Goal: Task Accomplishment & Management: Manage account settings

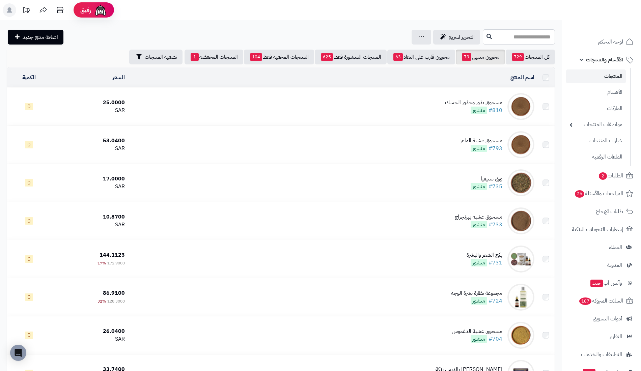
scroll to position [823, 0]
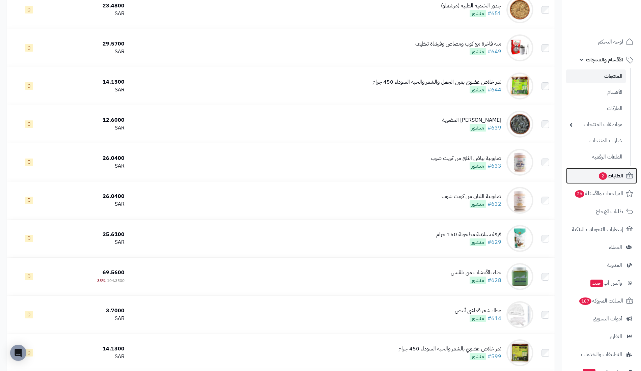
click at [609, 175] on span "الطلبات 2" at bounding box center [611, 175] width 25 height 9
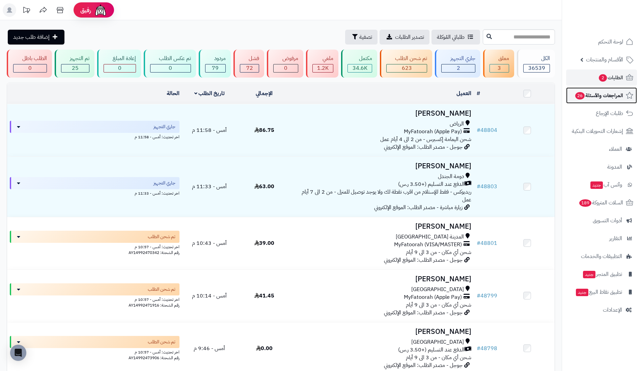
click at [596, 97] on span "المراجعات والأسئلة 26" at bounding box center [599, 95] width 49 height 9
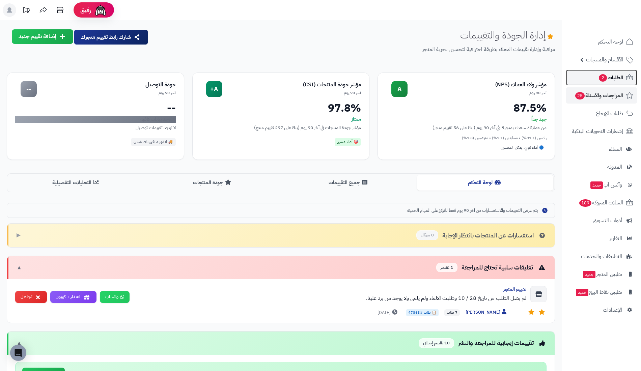
click at [587, 85] on link "الطلبات 2" at bounding box center [601, 78] width 71 height 16
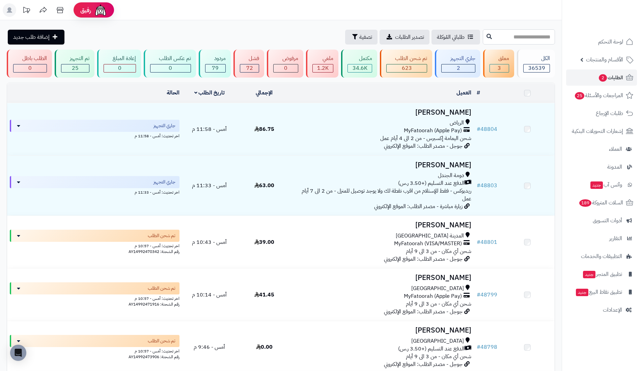
click at [516, 42] on input "text" at bounding box center [519, 36] width 72 height 15
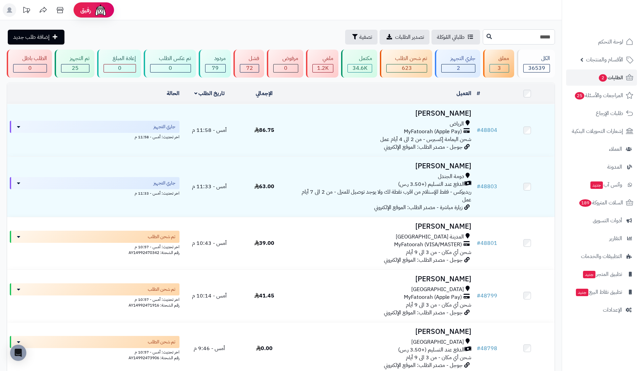
type input "*****"
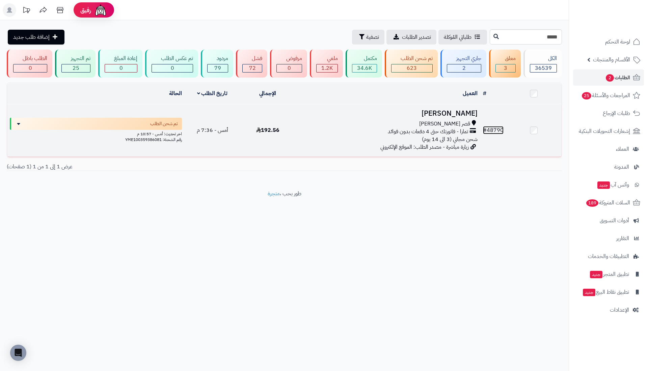
click at [495, 130] on link "# 48790" at bounding box center [493, 130] width 21 height 8
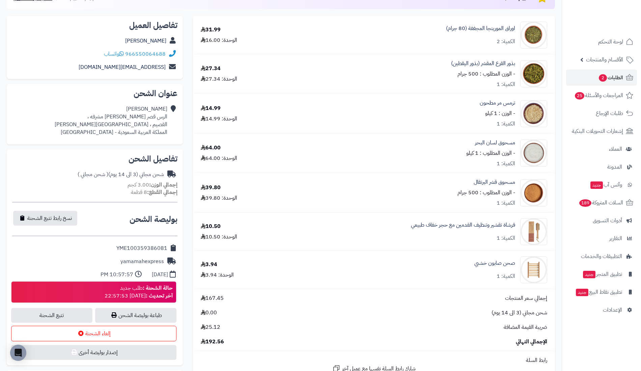
scroll to position [90, 0]
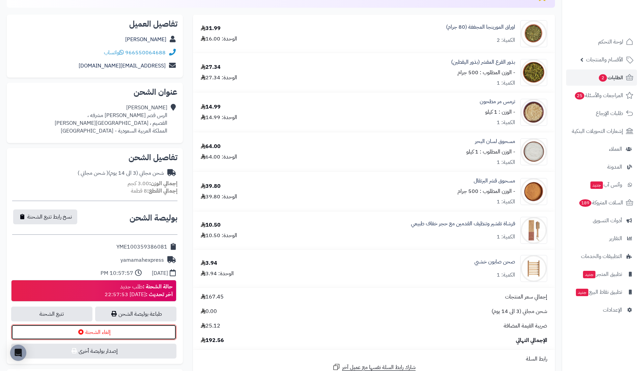
click at [83, 331] on icon at bounding box center [80, 331] width 5 height 5
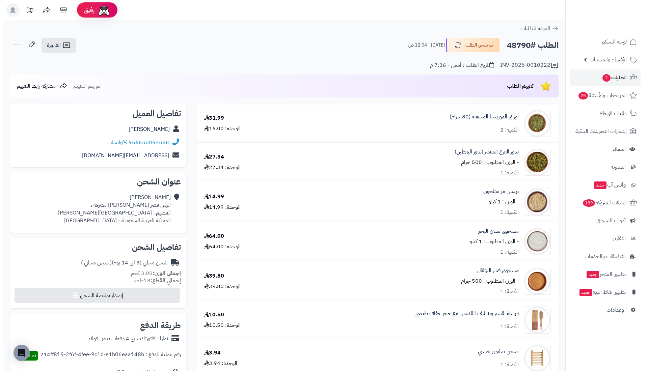
scroll to position [90, 0]
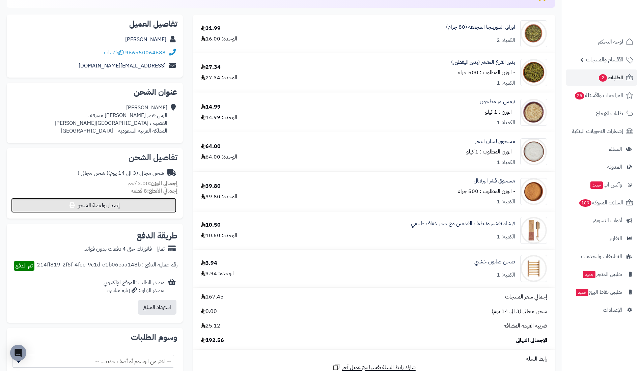
click at [102, 206] on button "إصدار بوليصة الشحن" at bounding box center [93, 205] width 165 height 15
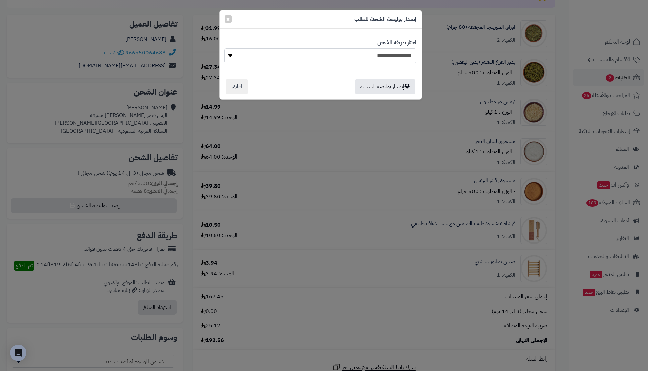
click at [306, 51] on select "**********" at bounding box center [320, 55] width 192 height 15
select select "*******"
click at [224, 48] on select "**********" at bounding box center [320, 55] width 192 height 15
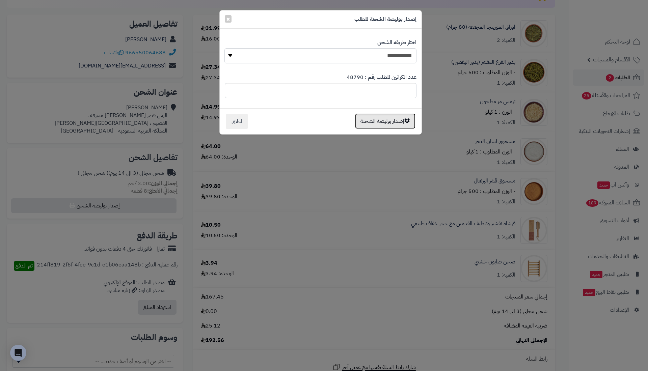
click at [375, 118] on button "إصدار بوليصة الشحنة" at bounding box center [385, 121] width 60 height 16
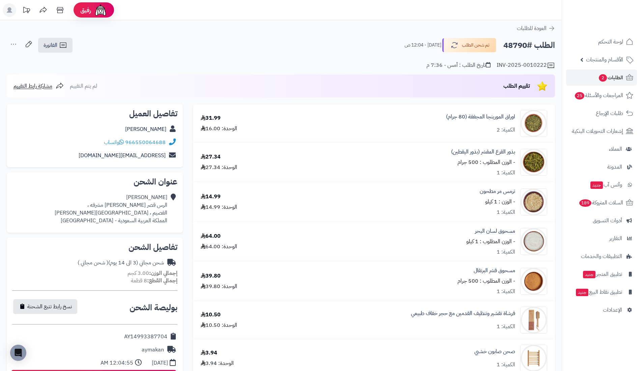
scroll to position [90, 0]
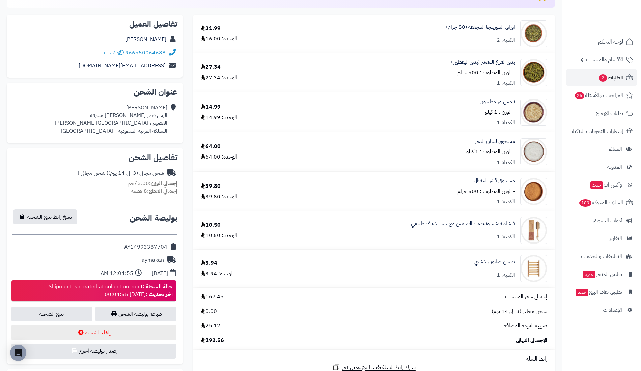
drag, startPoint x: 123, startPoint y: 246, endPoint x: 167, endPoint y: 243, distance: 44.3
click at [167, 243] on div "AY14993387704" at bounding box center [94, 247] width 165 height 13
copy div "AY14993387704"
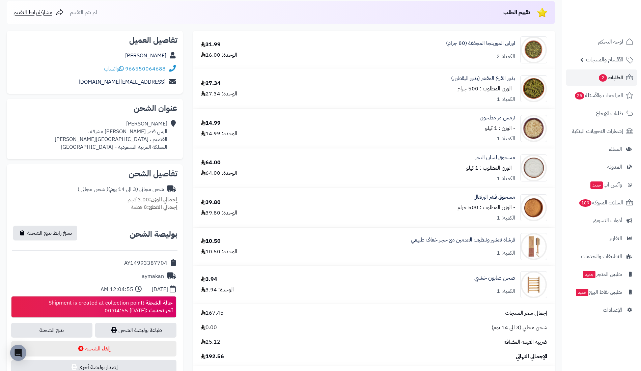
scroll to position [72, 0]
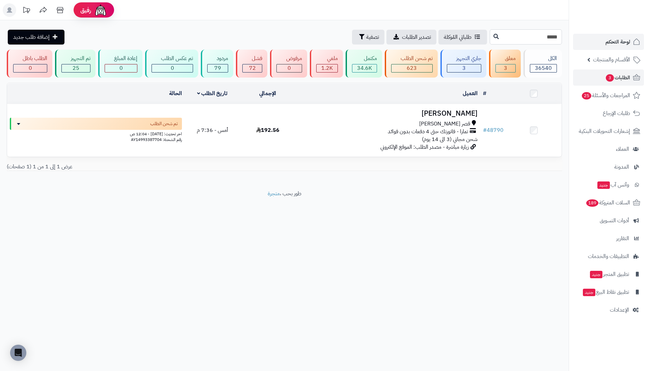
drag, startPoint x: 519, startPoint y: 40, endPoint x: 586, endPoint y: 35, distance: 67.4
click at [586, 35] on div "رفيق ! الطلبات معالجة مكتمل إرجاع المنتجات العملاء المتواجدون الان 49685 عملاء …" at bounding box center [324, 185] width 648 height 371
paste input "text"
type input "*****"
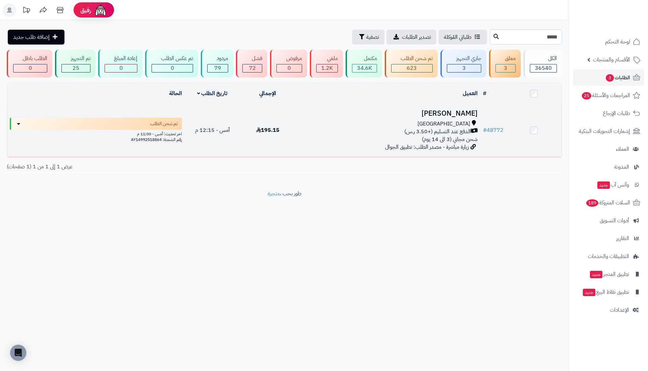
click at [504, 130] on td "# 48772" at bounding box center [493, 130] width 26 height 52
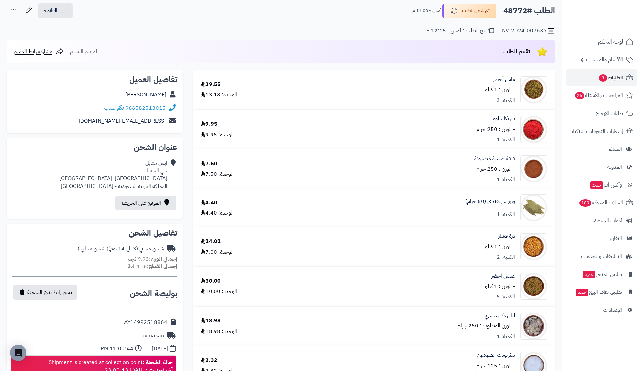
scroll to position [36, 0]
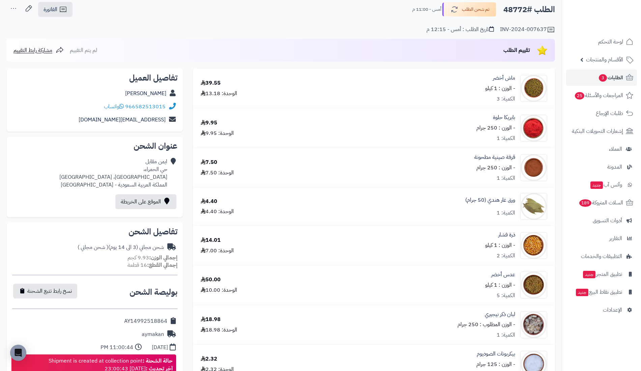
drag, startPoint x: 119, startPoint y: 319, endPoint x: 168, endPoint y: 320, distance: 49.0
click at [168, 320] on div "AY14992518864" at bounding box center [94, 321] width 165 height 13
copy div "AY14992518864"
click at [620, 75] on span "الطلبات 3" at bounding box center [611, 77] width 25 height 9
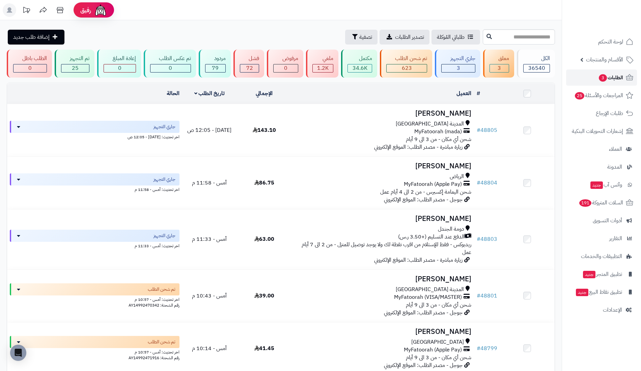
click at [629, 77] on icon at bounding box center [630, 78] width 8 height 8
click at [573, 93] on link "المراجعات والأسئلة 25" at bounding box center [601, 95] width 71 height 16
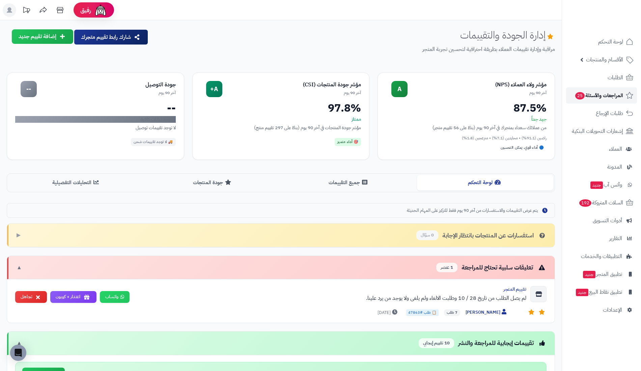
click at [609, 94] on span "المراجعات والأسئلة 25" at bounding box center [599, 95] width 49 height 9
click at [597, 71] on link "الطلبات 1" at bounding box center [601, 78] width 71 height 16
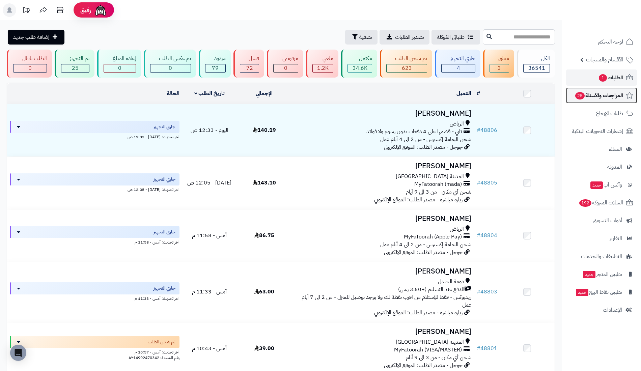
click at [594, 97] on span "المراجعات والأسئلة 25" at bounding box center [599, 95] width 49 height 9
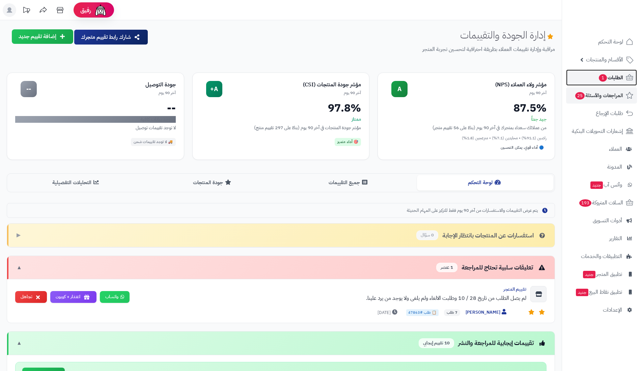
click at [601, 80] on span "1" at bounding box center [603, 78] width 9 height 8
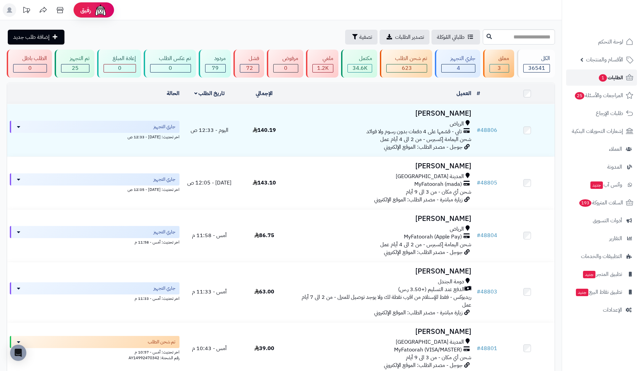
click at [588, 73] on link "الطلبات 1" at bounding box center [601, 78] width 71 height 16
click at [603, 81] on span "1" at bounding box center [603, 77] width 8 height 7
